Goal: Transaction & Acquisition: Purchase product/service

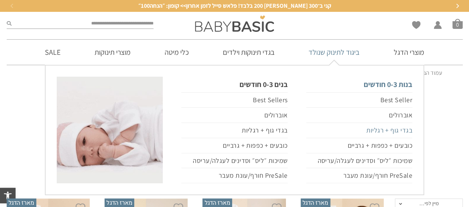
click at [380, 132] on link "בגדי גוף + רגליות" at bounding box center [359, 130] width 106 height 15
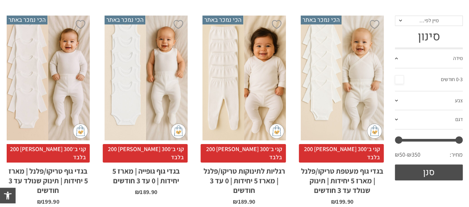
click at [350, 153] on span "קני ב־300 [PERSON_NAME] 200 בלבד" at bounding box center [341, 153] width 85 height 19
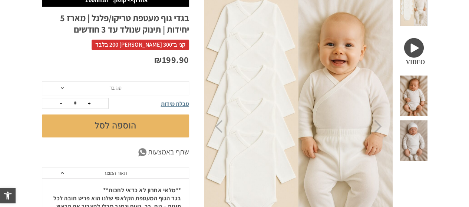
scroll to position [103, 0]
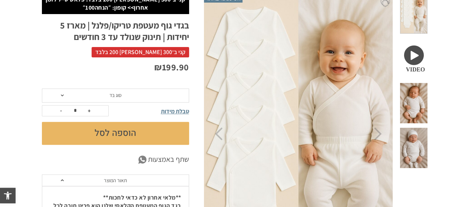
click at [168, 93] on span "סוג בד" at bounding box center [115, 96] width 147 height 14
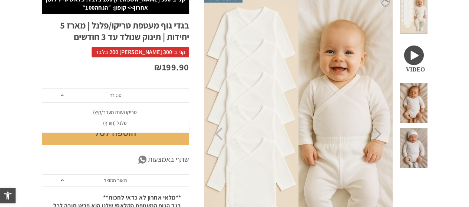
scroll to position [0, 0]
click at [139, 113] on div "טריקו (עונת מעבר/קיץ)" at bounding box center [114, 112] width 147 height 6
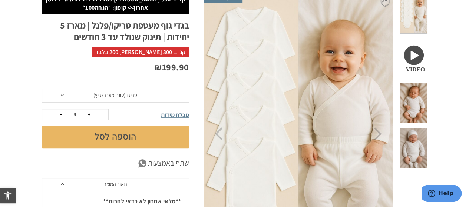
click at [142, 138] on button "הוספה לסל" at bounding box center [115, 137] width 147 height 23
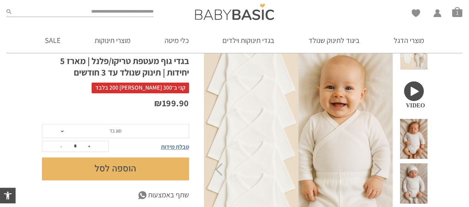
scroll to position [78, 0]
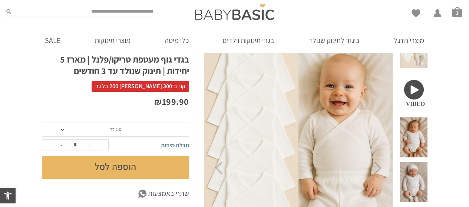
click at [144, 136] on span "סוג בד" at bounding box center [115, 130] width 147 height 14
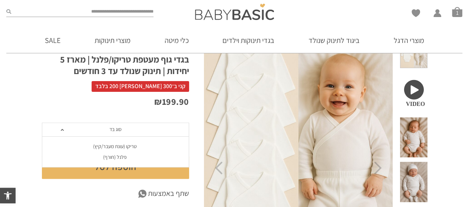
click at [135, 156] on div "פלנל (חורף)" at bounding box center [114, 157] width 147 height 6
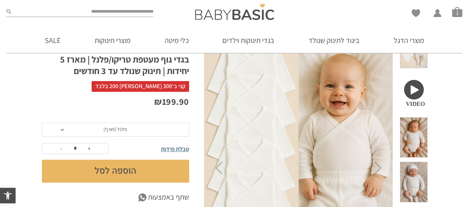
scroll to position [0, 0]
click at [132, 172] on button "הוספה לסל" at bounding box center [115, 171] width 147 height 23
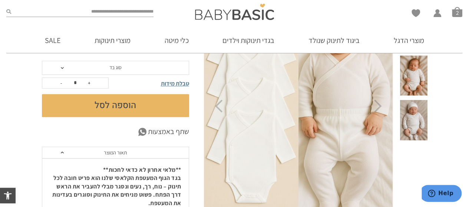
scroll to position [139, 0]
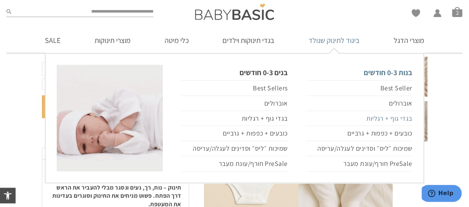
click at [374, 120] on link "בגדי גוף + רגליות" at bounding box center [359, 118] width 106 height 15
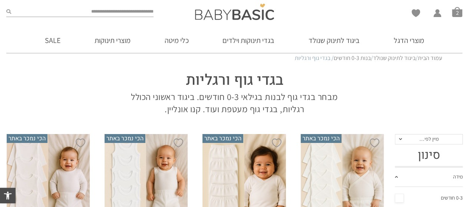
scroll to position [119, 0]
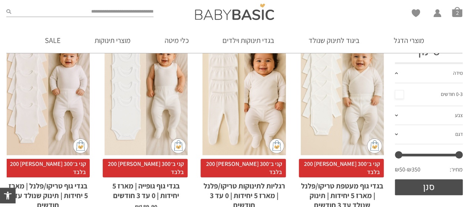
click at [262, 107] on div "x בחירת סוג בד טריקו (עונת מעבר/קיץ) פלנל (חורף)" at bounding box center [243, 92] width 83 height 125
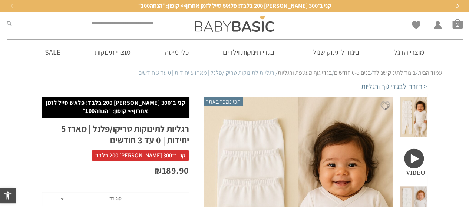
click at [101, 199] on span "סוג בד" at bounding box center [115, 199] width 147 height 14
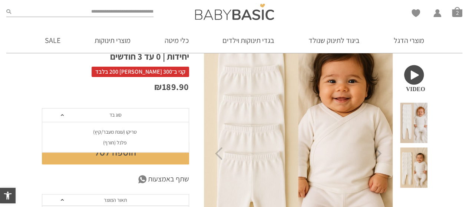
scroll to position [84, 0]
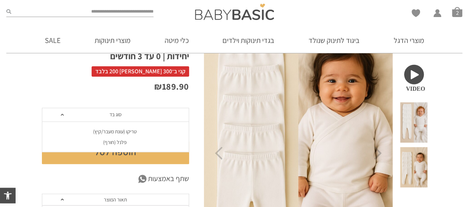
click at [149, 130] on div "טריקו (עונת מעבר/קיץ)" at bounding box center [114, 132] width 147 height 6
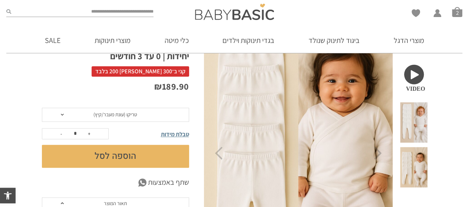
click at [147, 152] on button "הוספה לסל" at bounding box center [115, 156] width 147 height 23
click at [143, 116] on span "טריקו (עונת מעבר/קיץ)" at bounding box center [115, 115] width 147 height 14
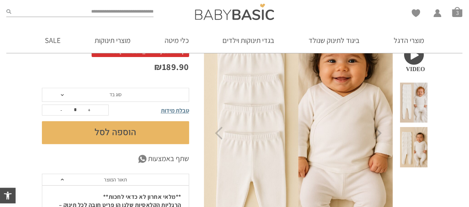
scroll to position [114, 0]
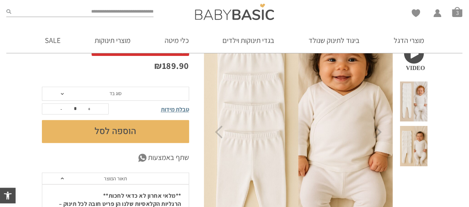
click at [156, 92] on span "סוג בד" at bounding box center [115, 94] width 147 height 14
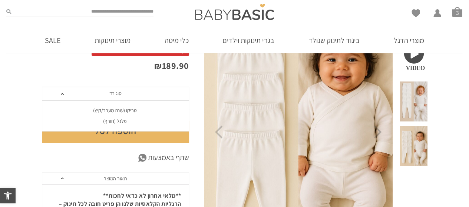
click at [123, 122] on div "פלנל (חורף)" at bounding box center [114, 121] width 147 height 6
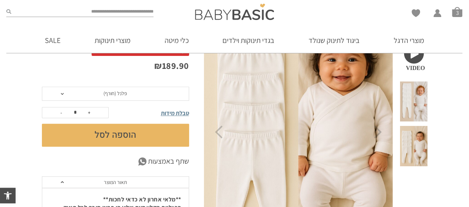
click at [119, 136] on button "הוספה לסל" at bounding box center [115, 135] width 147 height 23
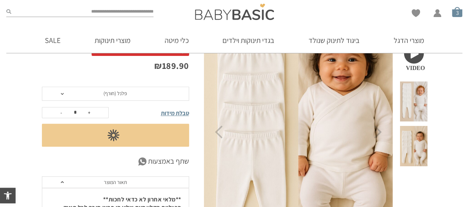
scroll to position [0, 0]
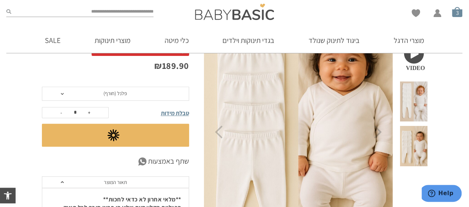
click at [459, 14] on span "סל קניות" at bounding box center [457, 12] width 10 height 10
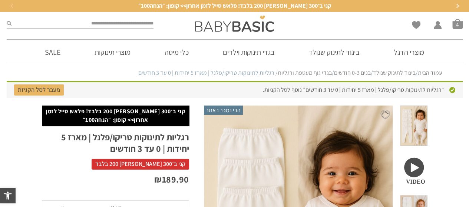
click at [459, 14] on div "Wishlist החשבון שלי החשבון שלי הזמנות פרטי חשבון סל קניות 4" at bounding box center [389, 24] width 154 height 24
click at [454, 28] on span "סל קניות" at bounding box center [457, 24] width 10 height 10
